Goal: Task Accomplishment & Management: Manage account settings

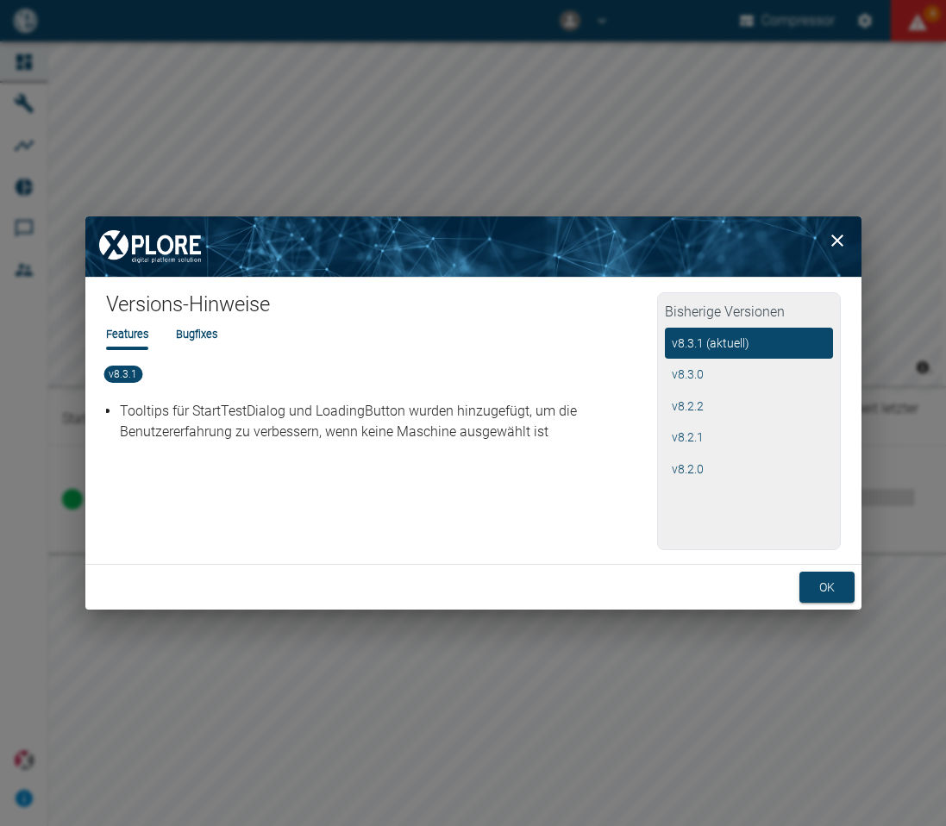
click at [845, 580] on button "ok" at bounding box center [826, 588] width 55 height 32
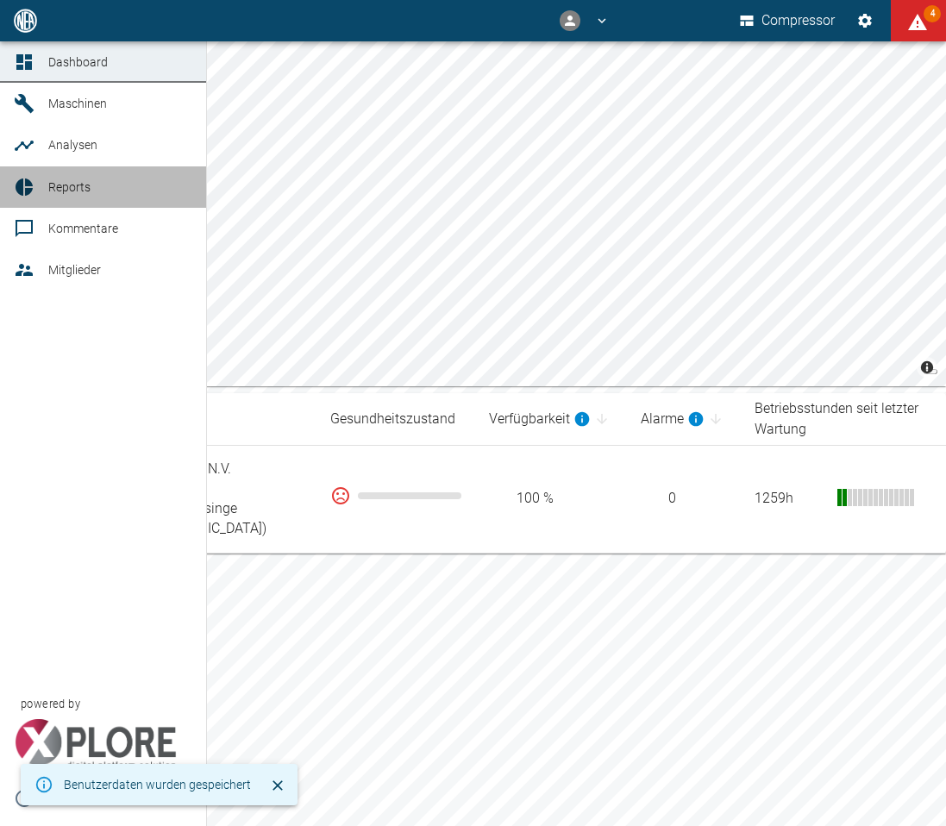
click at [49, 194] on span "Reports" at bounding box center [69, 187] width 42 height 14
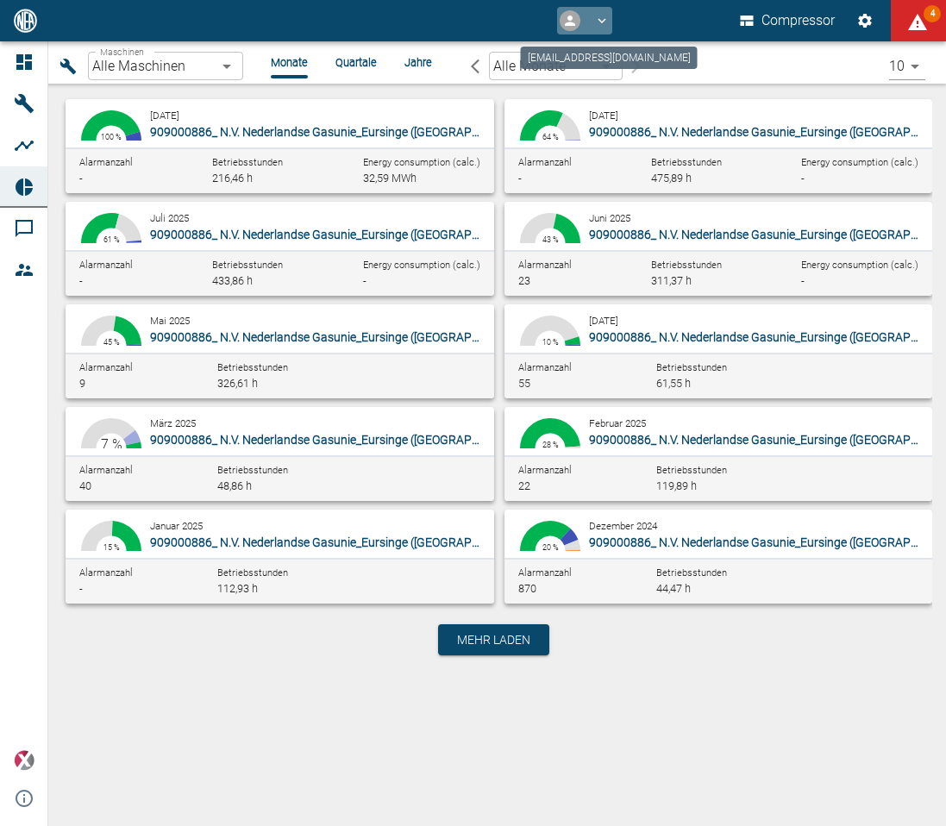
click at [594, 13] on icon "gasunie@neaxplore.com" at bounding box center [602, 21] width 16 height 16
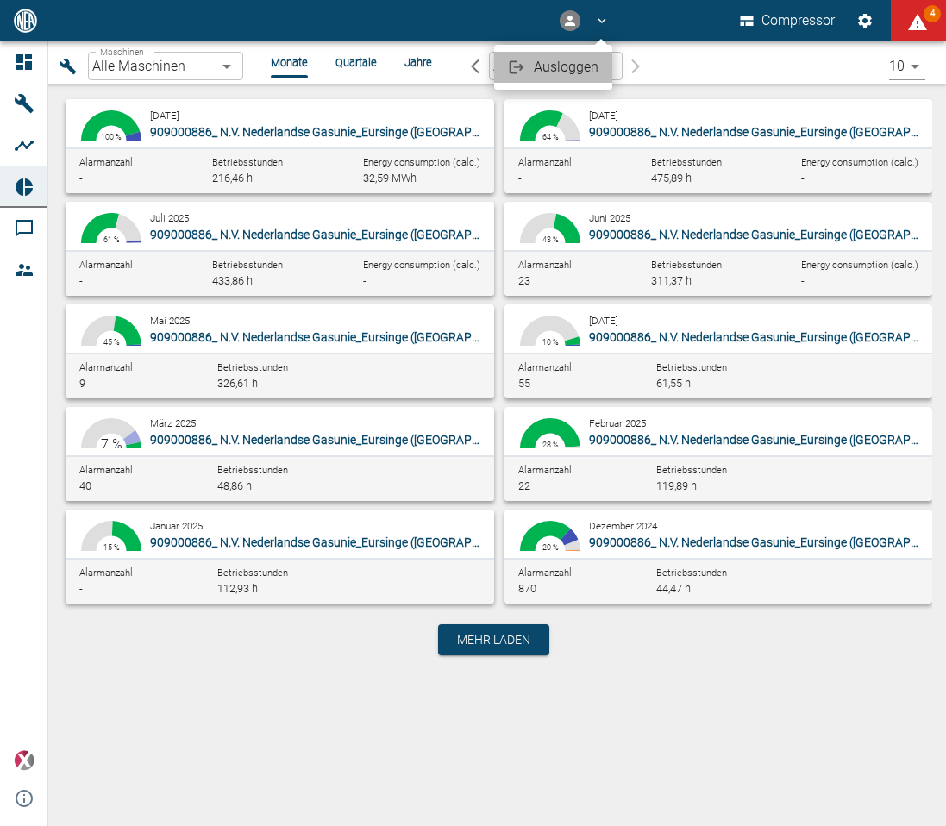
click at [578, 62] on span "Ausloggen" at bounding box center [566, 67] width 65 height 21
